Goal: Task Accomplishment & Management: Manage account settings

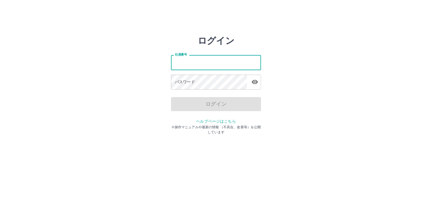
click at [195, 63] on input "社員番号" at bounding box center [216, 62] width 90 height 15
type input "*******"
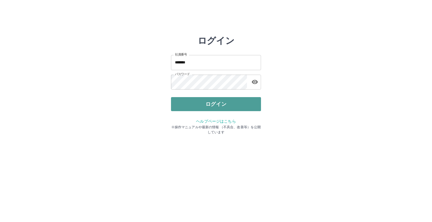
click at [204, 103] on button "ログイン" at bounding box center [216, 104] width 90 height 14
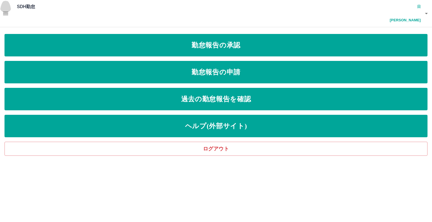
click at [7, 10] on icon "button" at bounding box center [5, 13] width 7 height 7
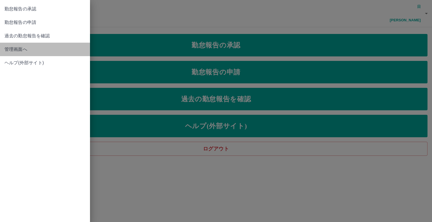
click at [15, 49] on span "管理画面へ" at bounding box center [44, 49] width 81 height 7
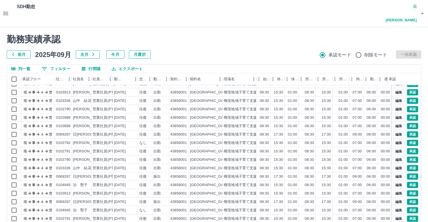
scroll to position [28, 0]
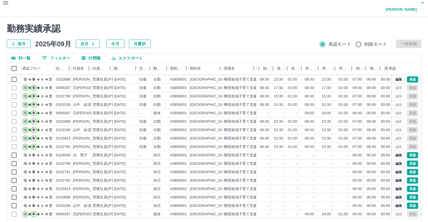
scroll to position [15, 0]
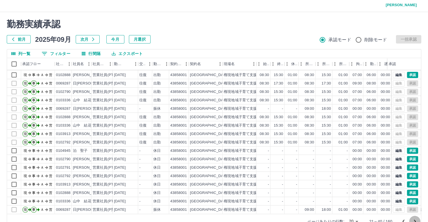
click at [415, 219] on icon "次のページへ" at bounding box center [414, 222] width 7 height 7
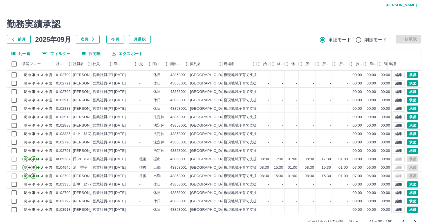
scroll to position [28, 0]
click at [414, 219] on icon "次のページへ" at bounding box center [414, 222] width 7 height 7
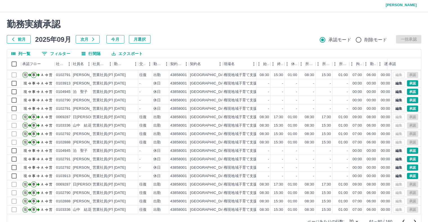
click at [413, 219] on icon "次のページへ" at bounding box center [414, 222] width 7 height 7
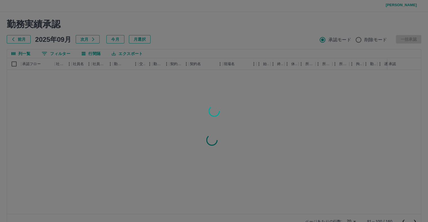
scroll to position [0, 0]
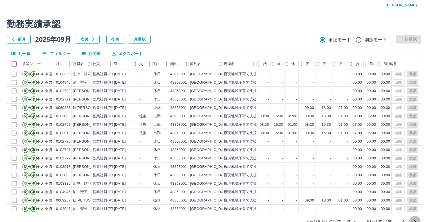
click at [413, 219] on icon "次のページへ" at bounding box center [414, 222] width 7 height 7
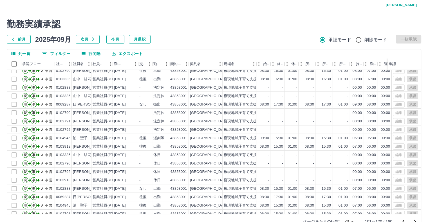
scroll to position [28, 0]
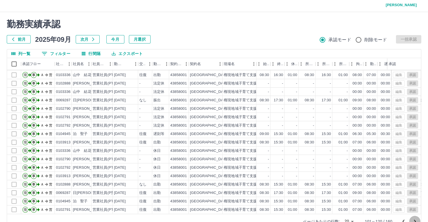
click at [415, 219] on icon "次のページへ" at bounding box center [414, 222] width 7 height 7
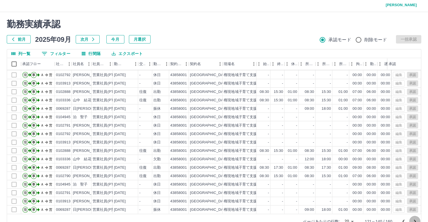
click at [415, 220] on icon "次のページへ" at bounding box center [415, 221] width 2 height 3
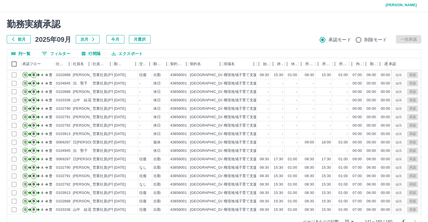
click at [414, 216] on div at bounding box center [409, 221] width 22 height 11
click at [403, 220] on icon "前のページへ" at bounding box center [403, 221] width 2 height 3
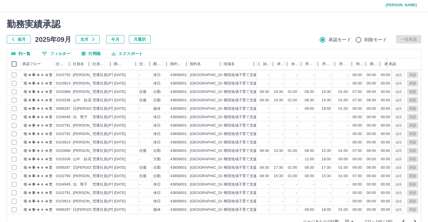
scroll to position [0, 0]
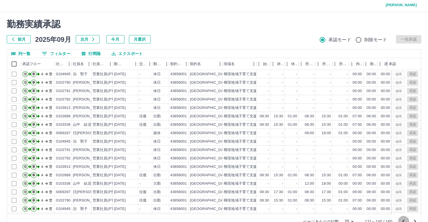
click at [402, 219] on icon "前のページへ" at bounding box center [403, 222] width 7 height 7
